Goal: Complete application form

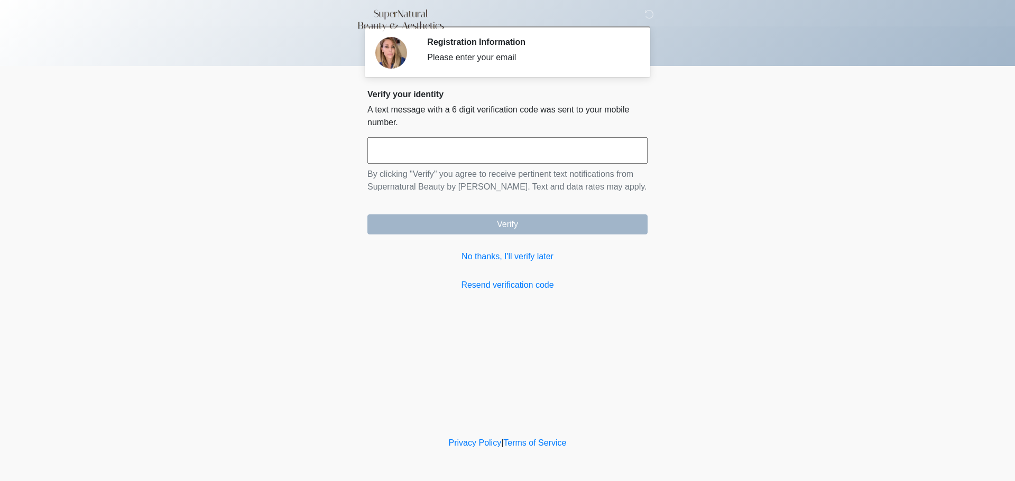
click at [548, 156] on input "text" at bounding box center [507, 150] width 280 height 26
type input "******"
click at [472, 257] on link "No thanks, I'll verify later" at bounding box center [507, 257] width 280 height 13
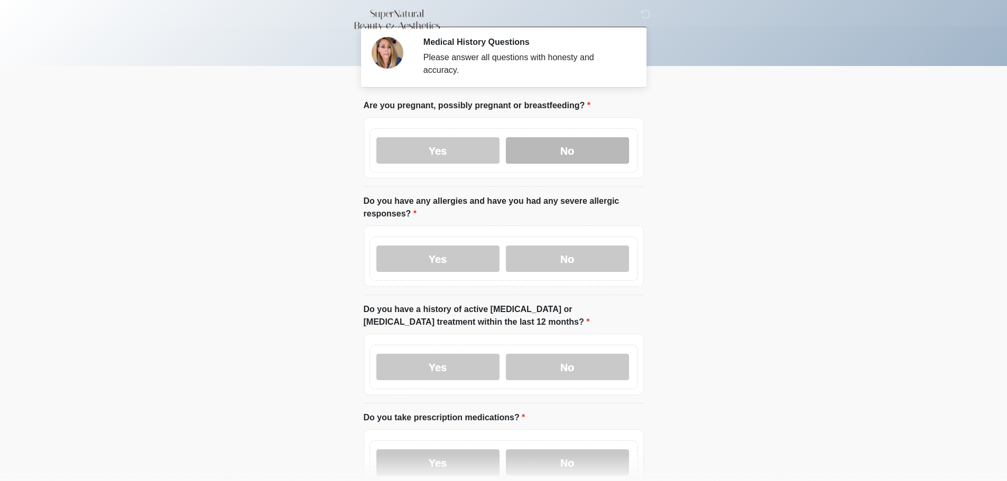
click at [560, 137] on label "No" at bounding box center [567, 150] width 123 height 26
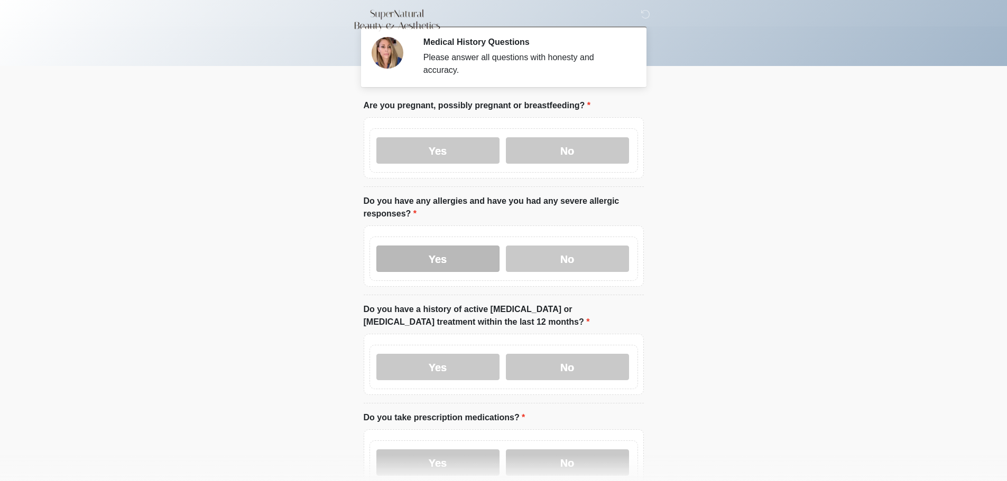
click at [440, 246] on label "Yes" at bounding box center [437, 259] width 123 height 26
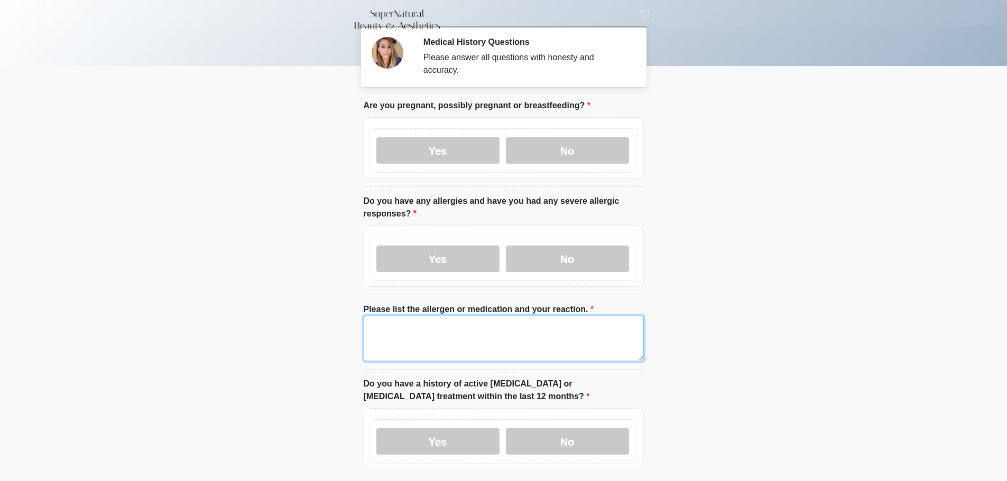
click at [419, 326] on textarea "Please list the allergen or medication and your reaction." at bounding box center [504, 338] width 280 height 45
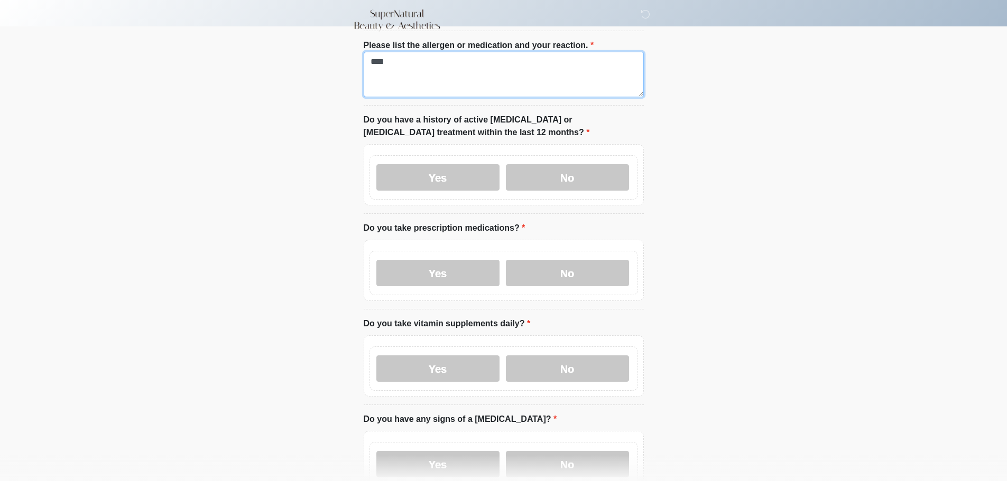
scroll to position [317, 0]
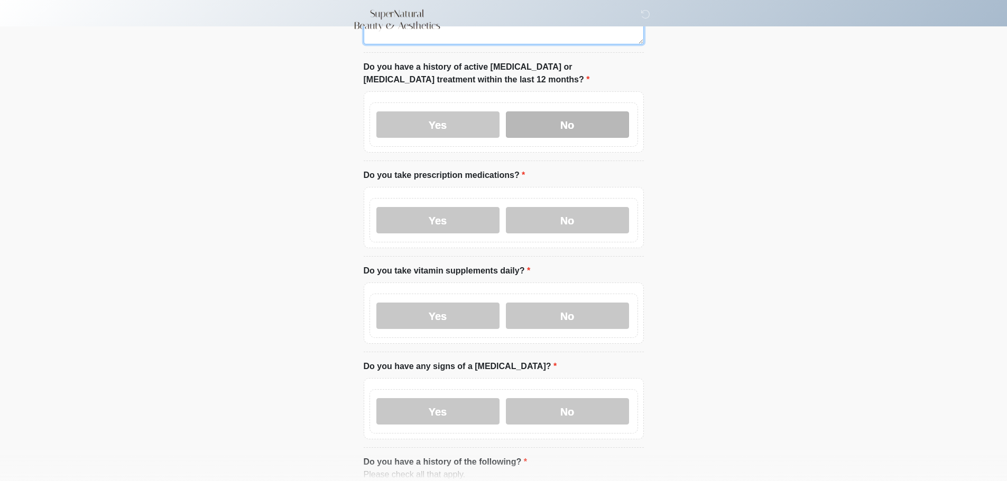
type textarea "****"
click at [567, 112] on label "No" at bounding box center [567, 125] width 123 height 26
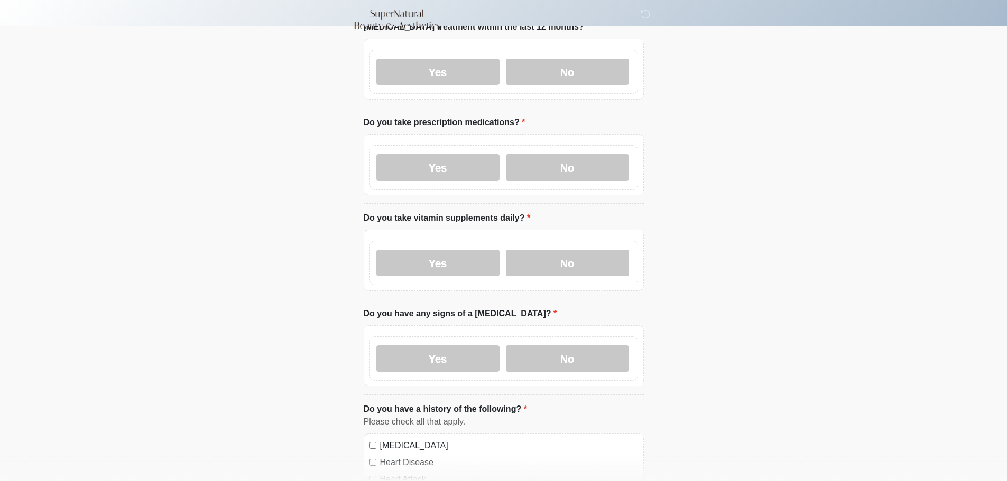
click at [450, 154] on label "Yes" at bounding box center [437, 167] width 123 height 26
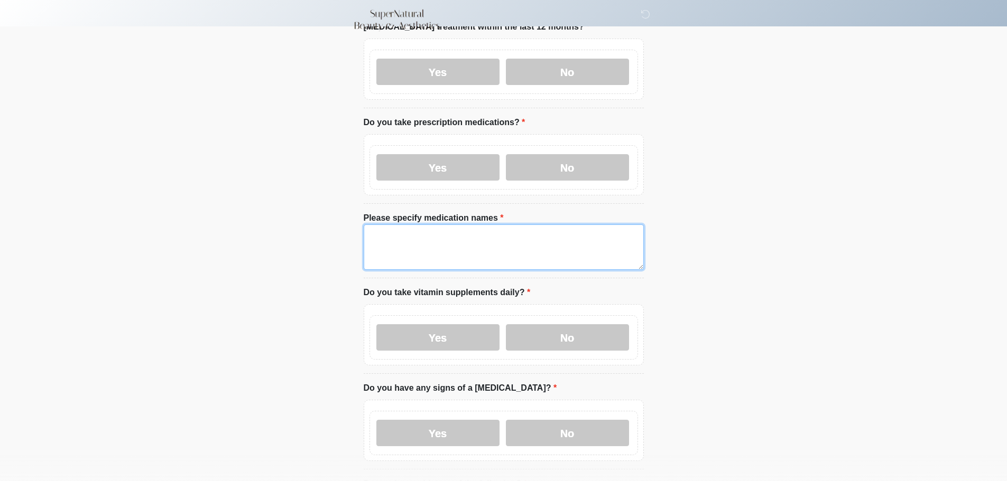
click at [460, 233] on textarea "Please specify medication names" at bounding box center [504, 247] width 280 height 45
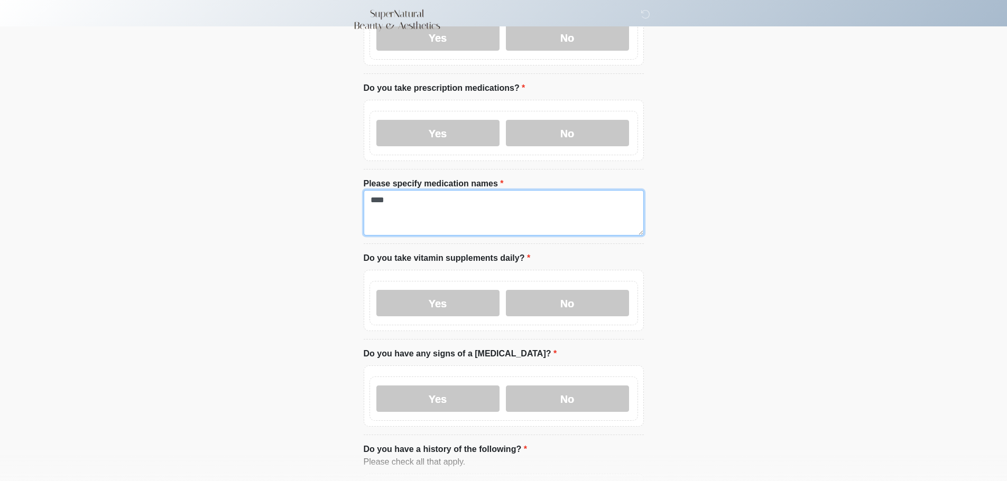
scroll to position [476, 0]
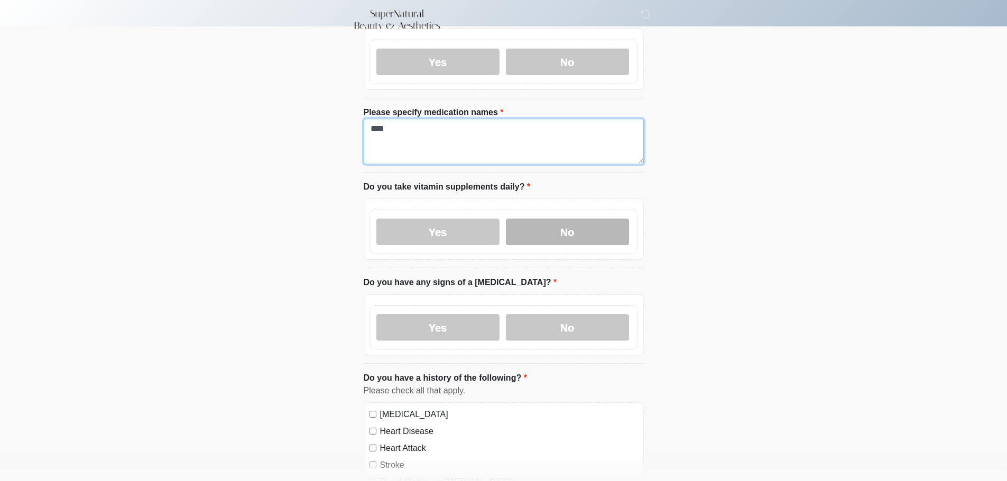
type textarea "****"
click at [550, 220] on label "No" at bounding box center [567, 232] width 123 height 26
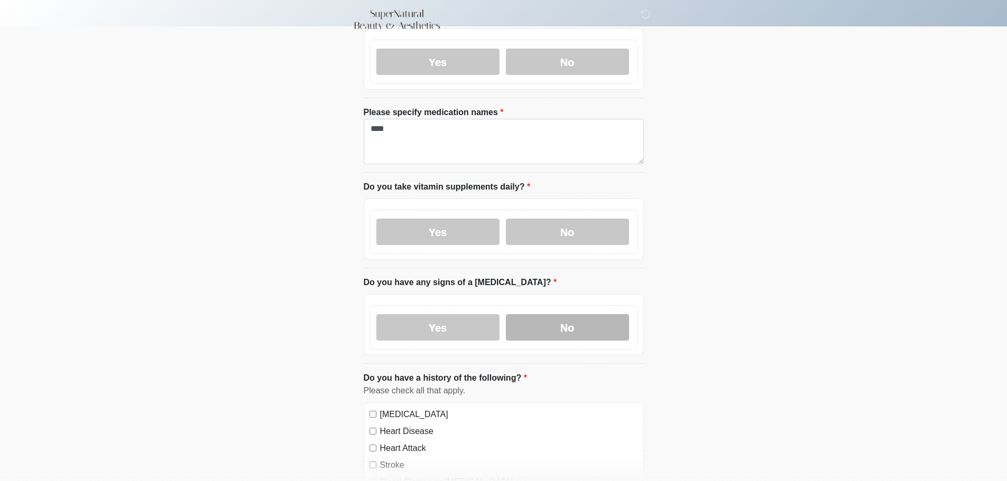
click at [562, 319] on label "No" at bounding box center [567, 327] width 123 height 26
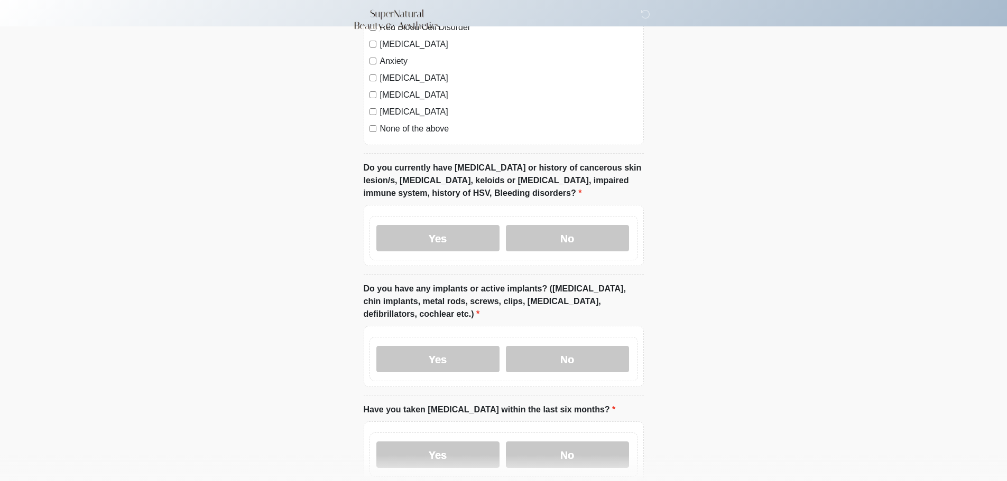
scroll to position [951, 0]
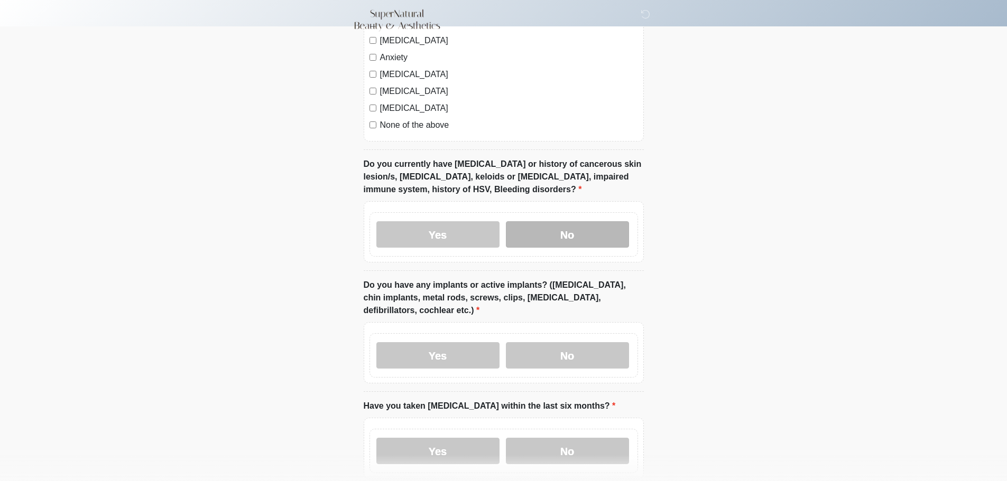
click at [552, 226] on label "No" at bounding box center [567, 234] width 123 height 26
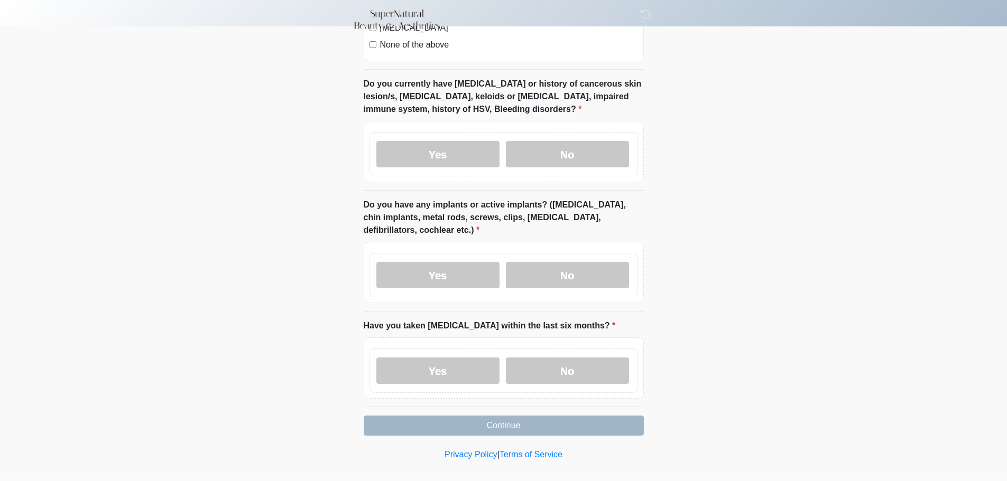
scroll to position [1033, 0]
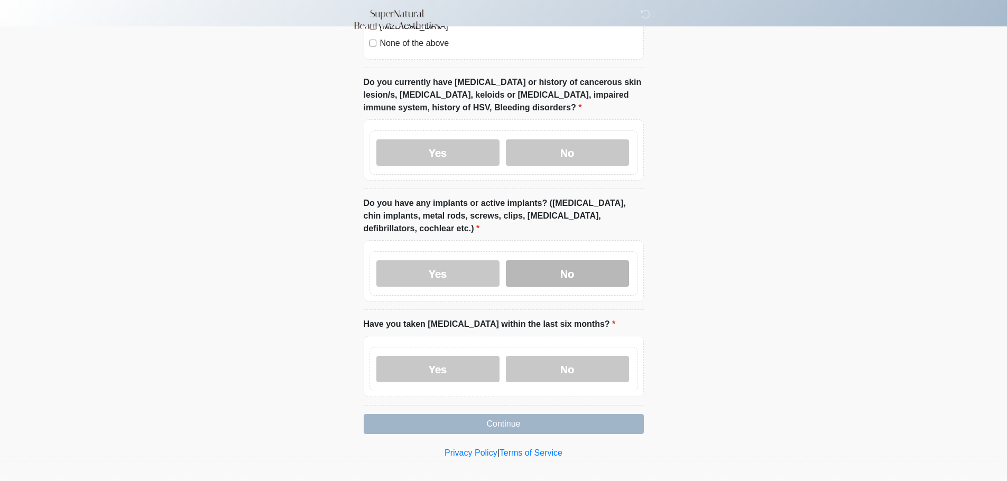
click at [588, 264] on label "No" at bounding box center [567, 274] width 123 height 26
click at [582, 356] on label "No" at bounding box center [567, 369] width 123 height 26
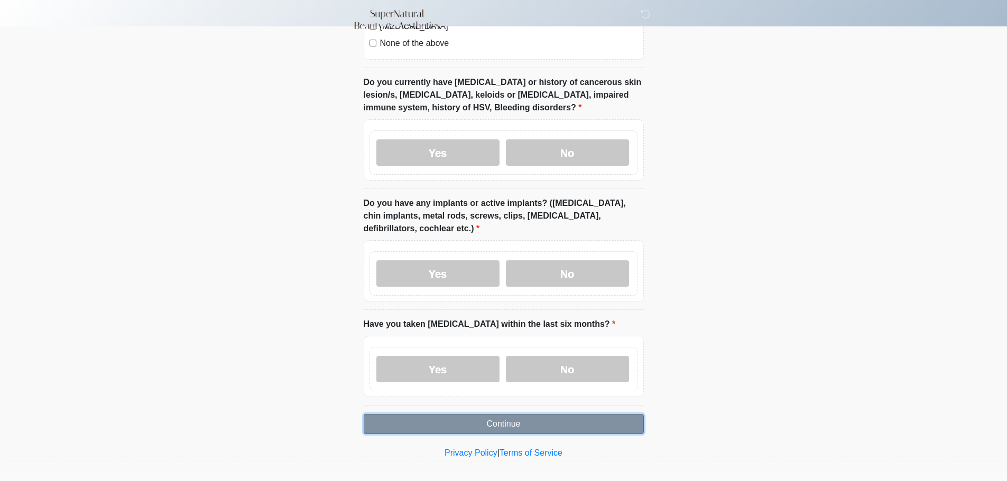
click at [512, 414] on button "Continue" at bounding box center [504, 424] width 280 height 20
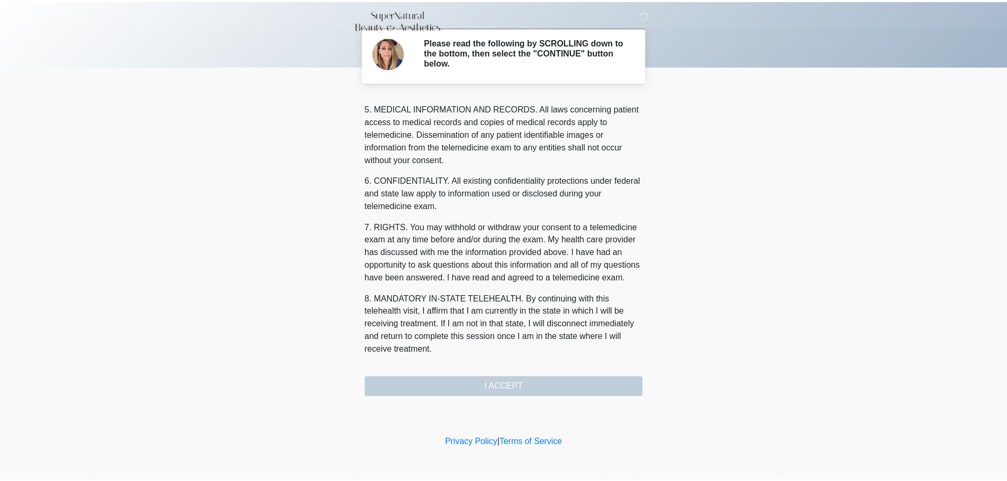
scroll to position [356, 0]
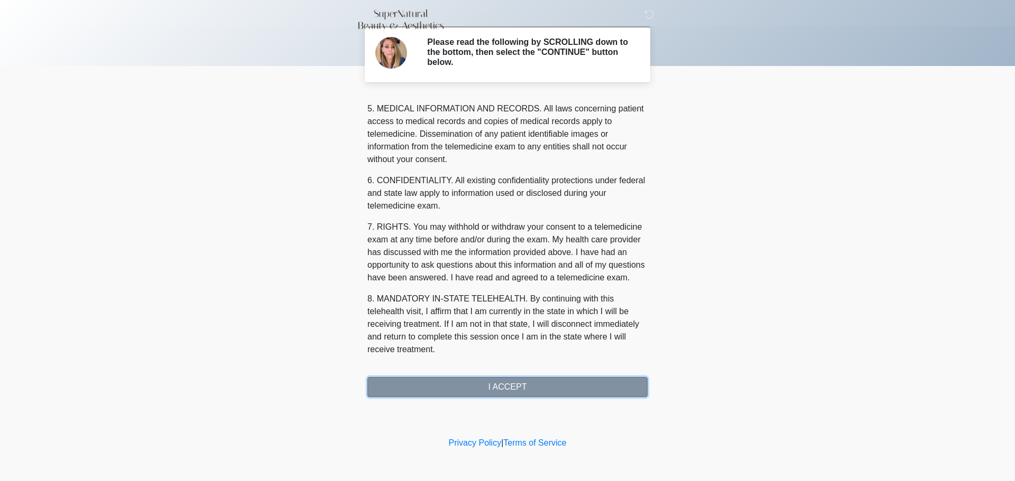
click at [523, 389] on button "I ACCEPT" at bounding box center [507, 387] width 280 height 20
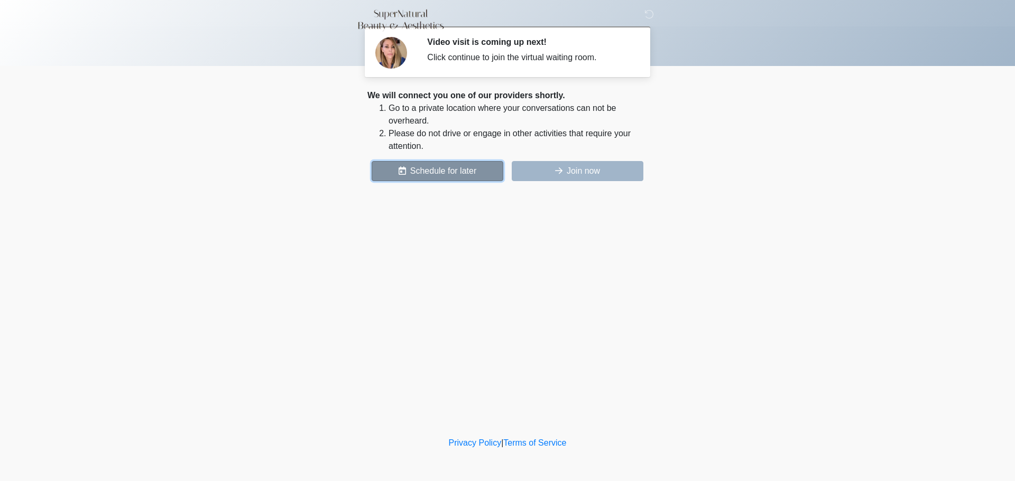
click at [451, 164] on button "Schedule for later" at bounding box center [438, 171] width 132 height 20
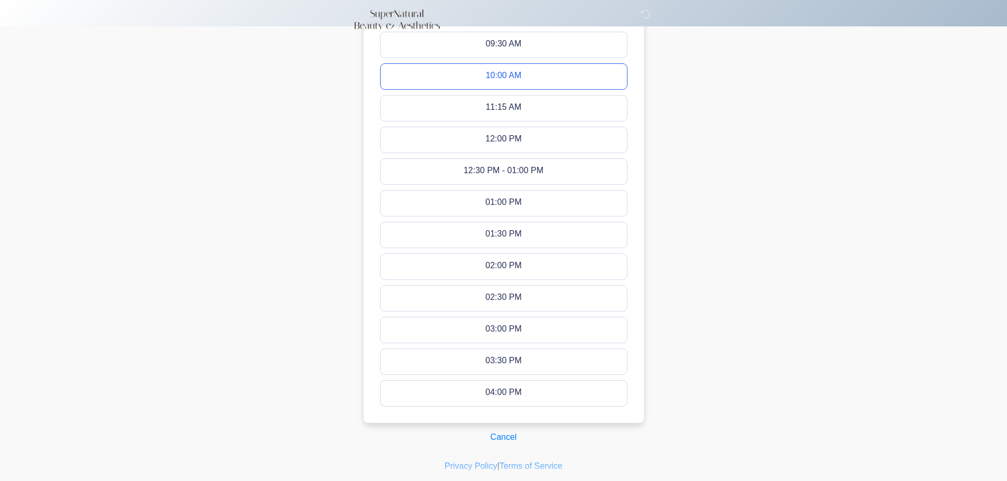
scroll to position [444, 0]
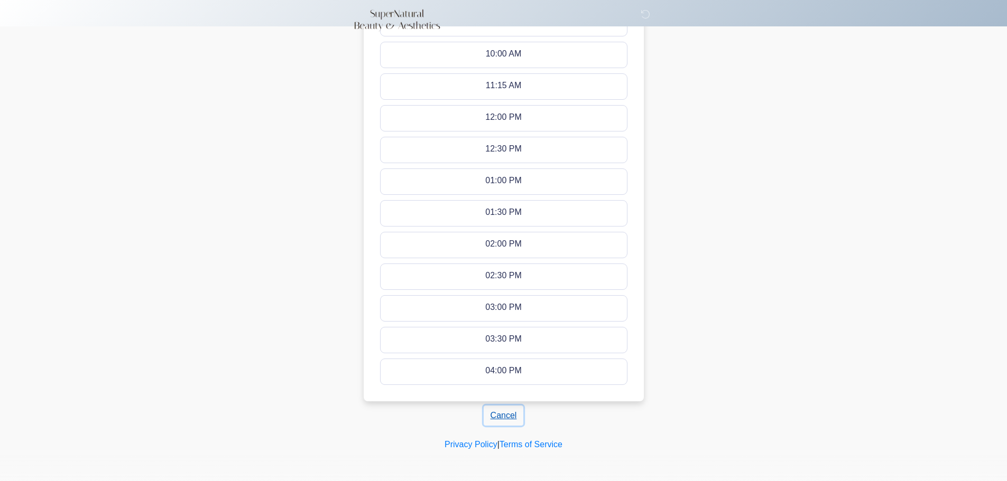
click at [514, 414] on button "Cancel" at bounding box center [504, 416] width 40 height 20
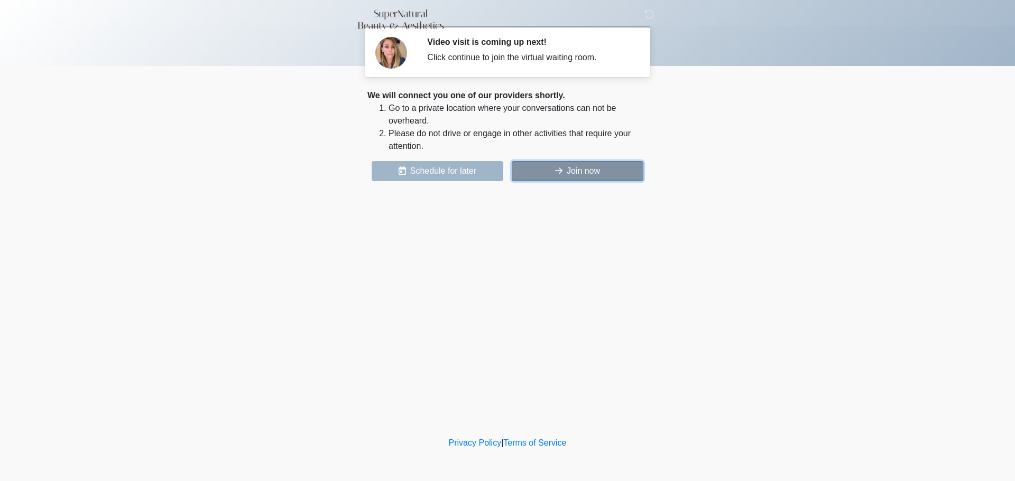
click at [585, 169] on button "Join now" at bounding box center [578, 171] width 132 height 20
